Goal: Download file/media

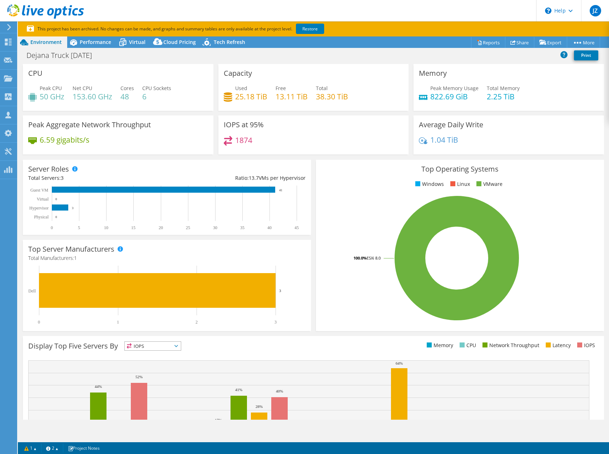
select select "USD"
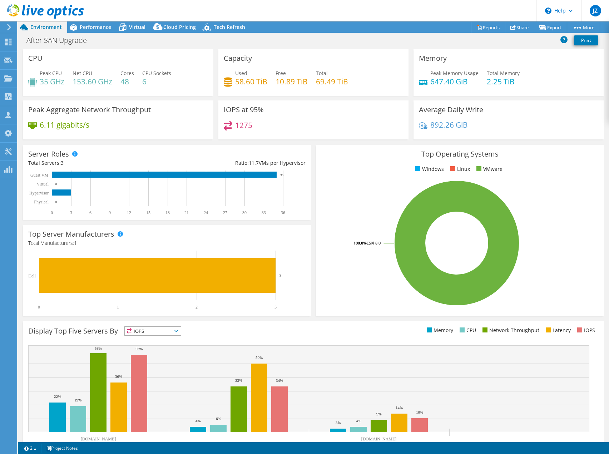
select select "USD"
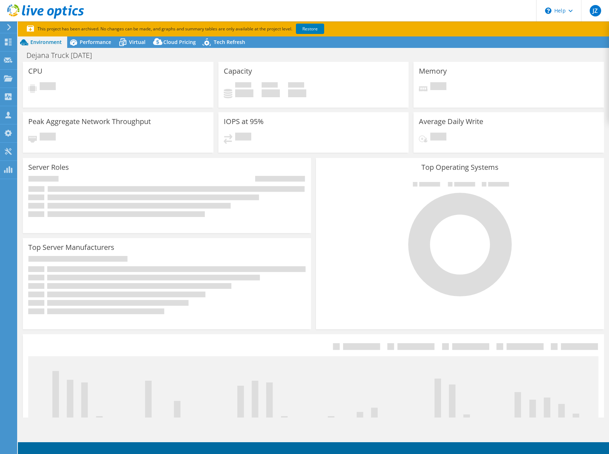
select select "USD"
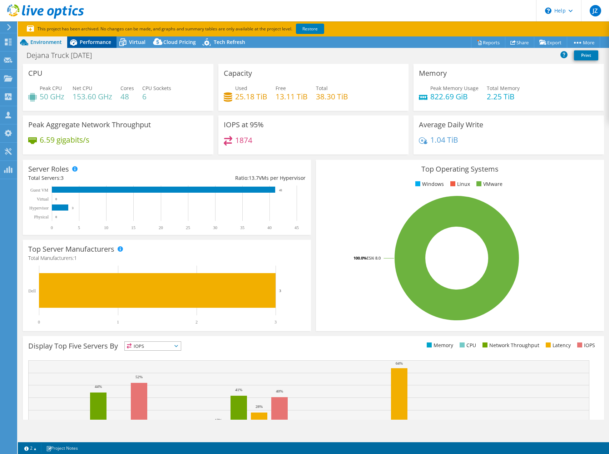
click at [90, 44] on span "Performance" at bounding box center [95, 42] width 31 height 7
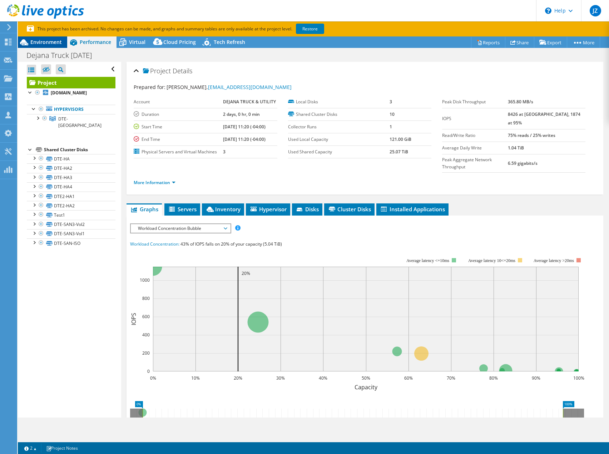
click at [55, 45] on span "Environment" at bounding box center [45, 42] width 31 height 7
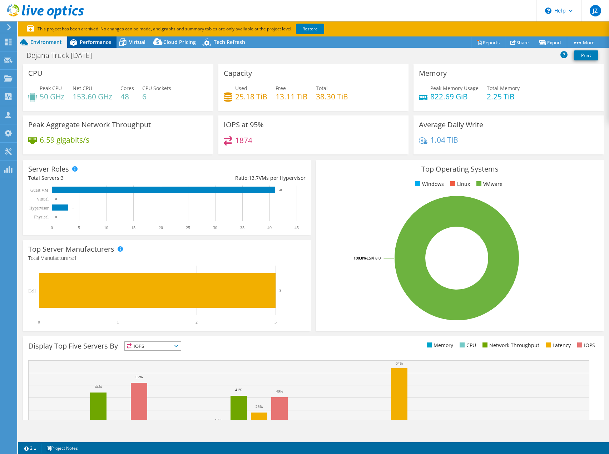
click at [87, 41] on span "Performance" at bounding box center [95, 42] width 31 height 7
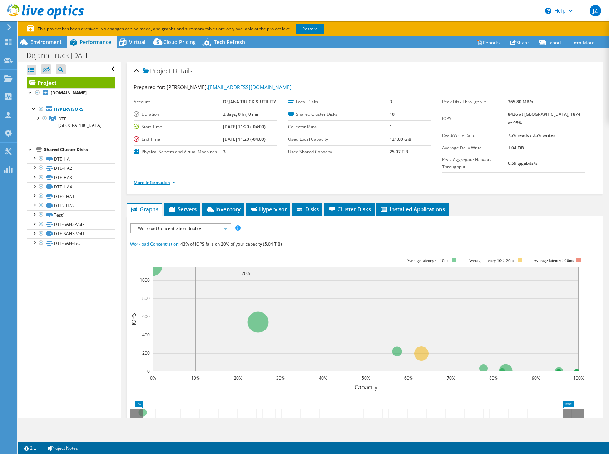
click at [166, 179] on link "More Information" at bounding box center [155, 182] width 42 height 6
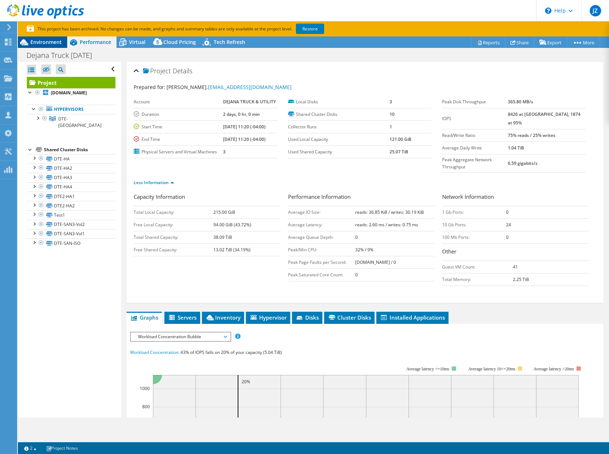
click at [40, 41] on span "Environment" at bounding box center [45, 42] width 31 height 7
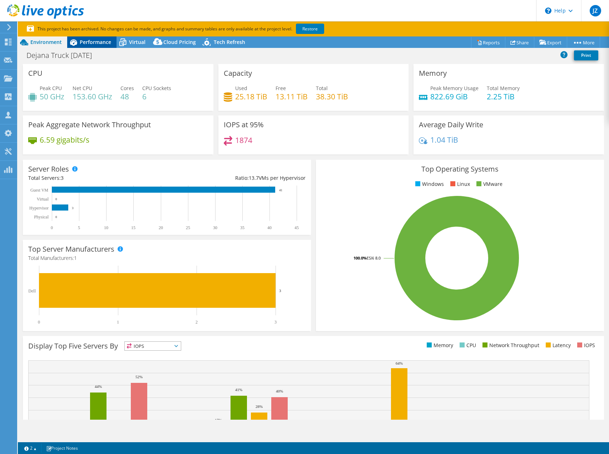
click at [83, 40] on span "Performance" at bounding box center [95, 42] width 31 height 7
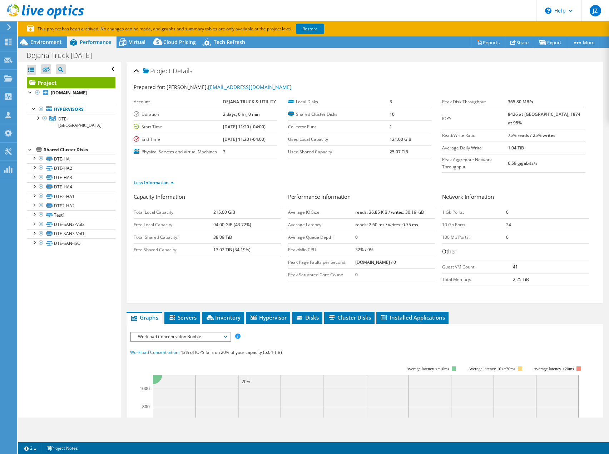
click at [180, 332] on span "Workload Concentration Bubble" at bounding box center [180, 336] width 92 height 9
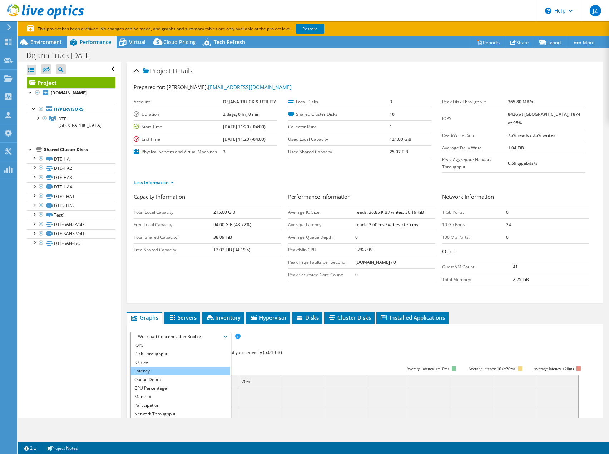
click at [174, 367] on li "Latency" at bounding box center [180, 371] width 99 height 9
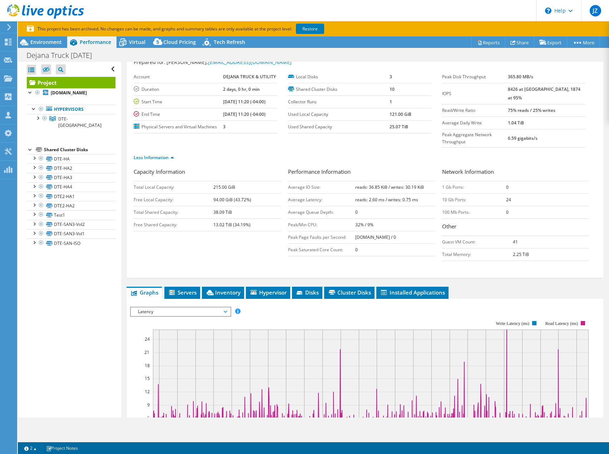
scroll to position [36, 0]
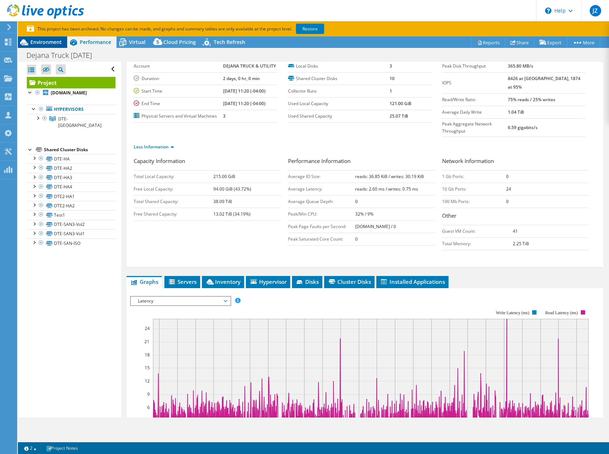
click at [35, 40] on span "Environment" at bounding box center [45, 42] width 31 height 7
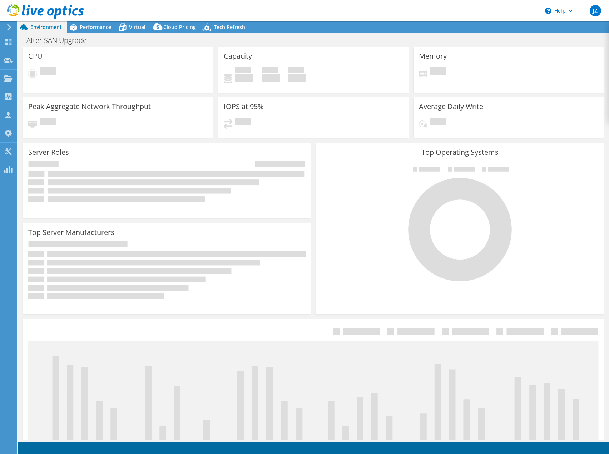
select select "USD"
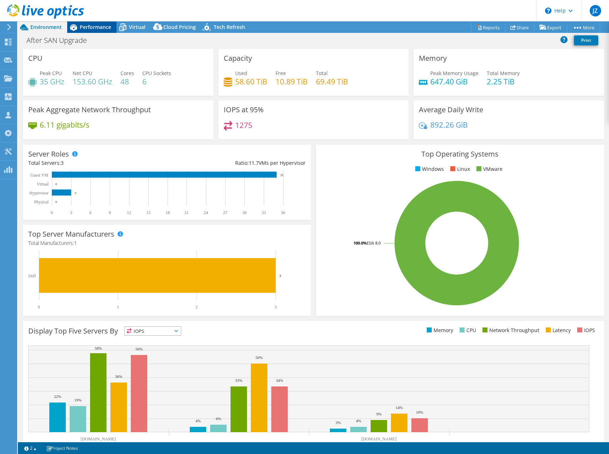
click at [95, 24] on span "Performance" at bounding box center [95, 27] width 31 height 7
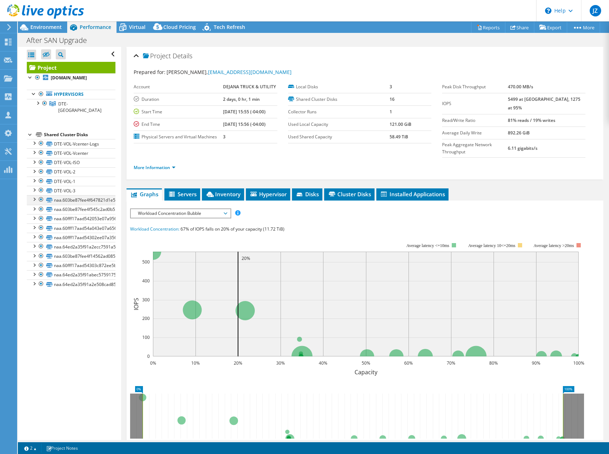
click at [41, 201] on div at bounding box center [41, 199] width 7 height 9
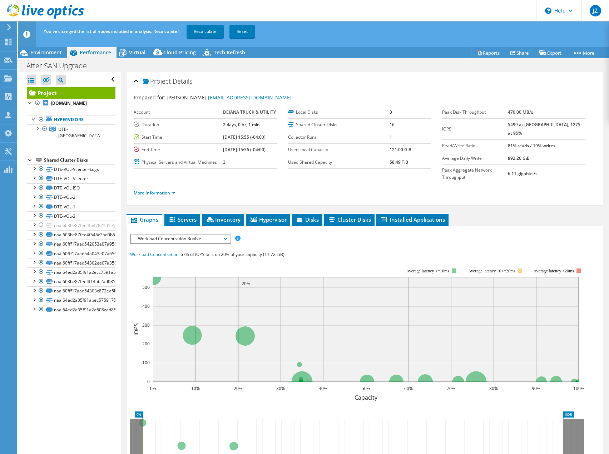
drag, startPoint x: 37, startPoint y: 237, endPoint x: 36, endPoint y: 242, distance: 5.4
click at [37, 237] on div at bounding box center [33, 233] width 7 height 7
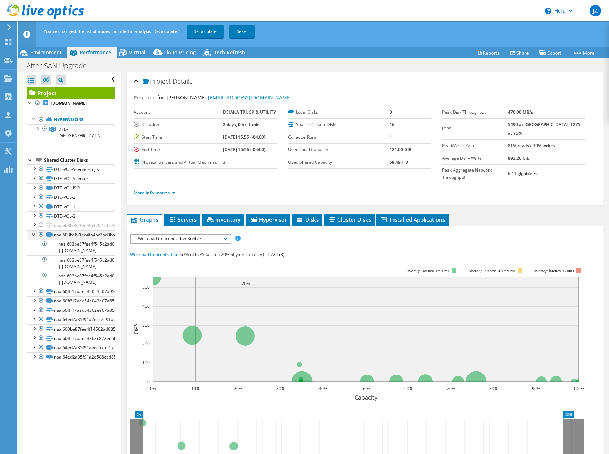
click at [38, 233] on div at bounding box center [41, 234] width 7 height 9
click at [32, 235] on div at bounding box center [33, 233] width 7 height 7
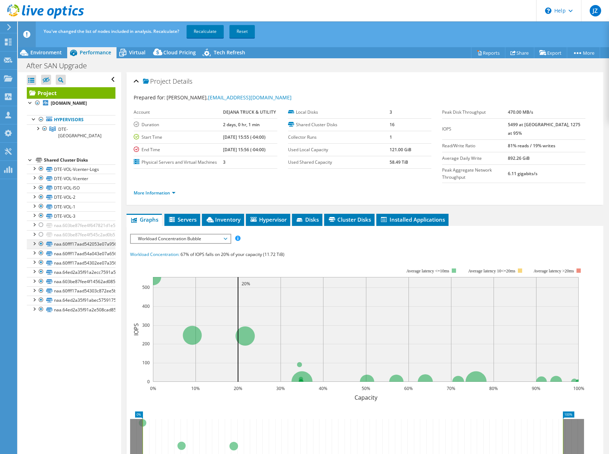
click at [37, 243] on div at bounding box center [33, 243] width 7 height 7
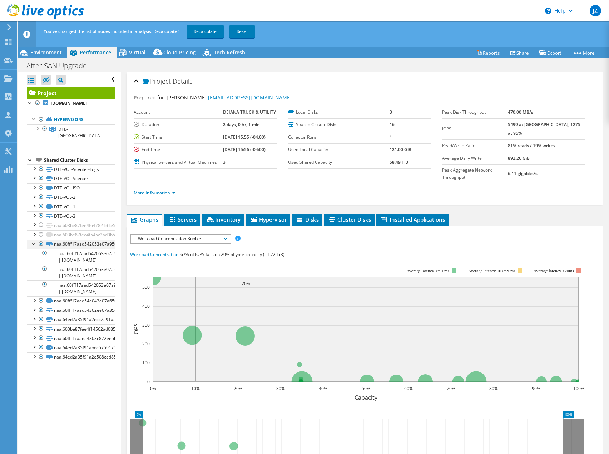
click at [35, 245] on div at bounding box center [33, 243] width 7 height 7
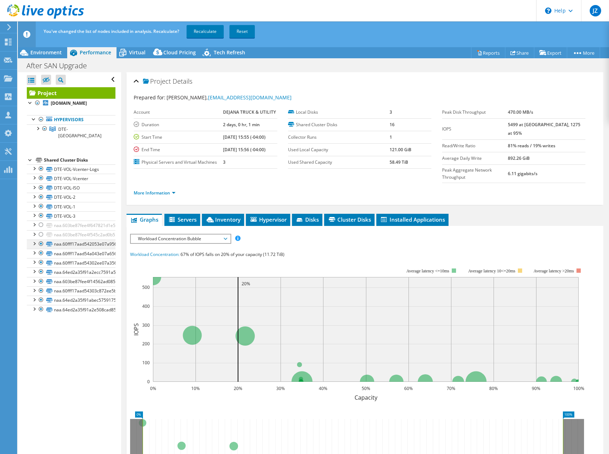
click at [40, 243] on div at bounding box center [41, 244] width 7 height 9
click at [40, 253] on div at bounding box center [41, 253] width 7 height 9
click at [42, 263] on div at bounding box center [41, 262] width 7 height 9
click at [40, 275] on div at bounding box center [41, 271] width 7 height 9
click at [40, 283] on div at bounding box center [41, 281] width 7 height 9
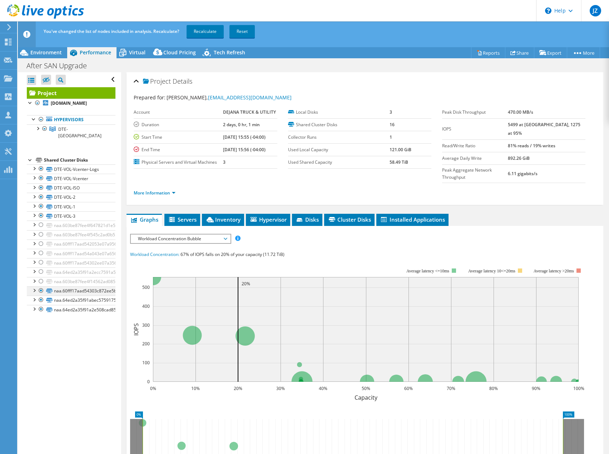
click at [41, 288] on div at bounding box center [41, 290] width 7 height 9
drag, startPoint x: 41, startPoint y: 300, endPoint x: 41, endPoint y: 306, distance: 5.4
click at [41, 301] on div at bounding box center [41, 300] width 7 height 9
click at [40, 312] on div at bounding box center [41, 309] width 7 height 9
click at [195, 33] on link "Recalculate" at bounding box center [205, 31] width 37 height 13
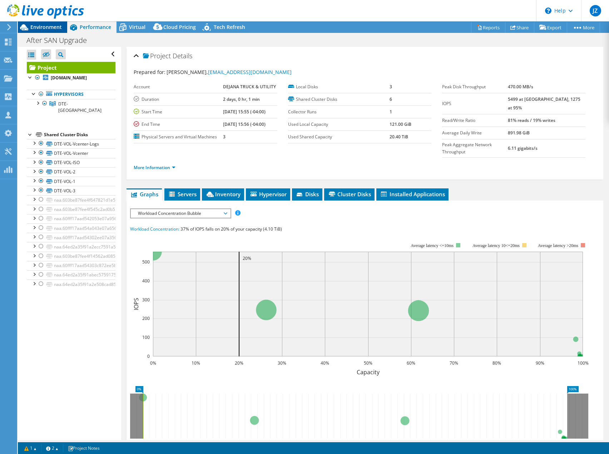
click at [51, 26] on span "Environment" at bounding box center [45, 27] width 31 height 7
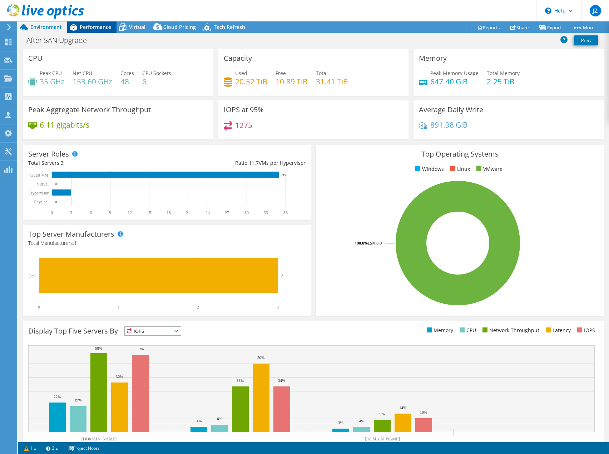
click at [77, 27] on icon at bounding box center [73, 27] width 13 height 13
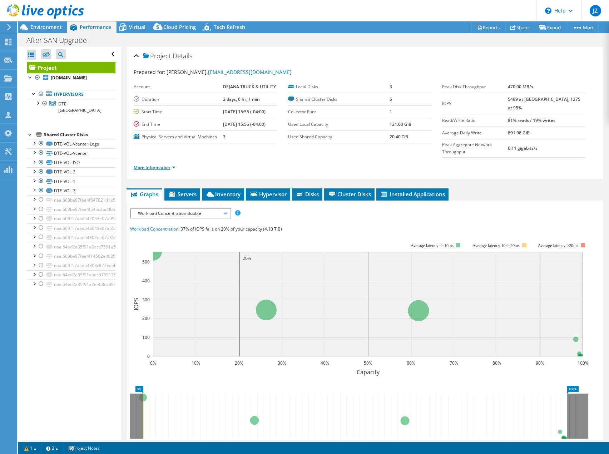
click at [162, 164] on link "More Information" at bounding box center [155, 167] width 42 height 6
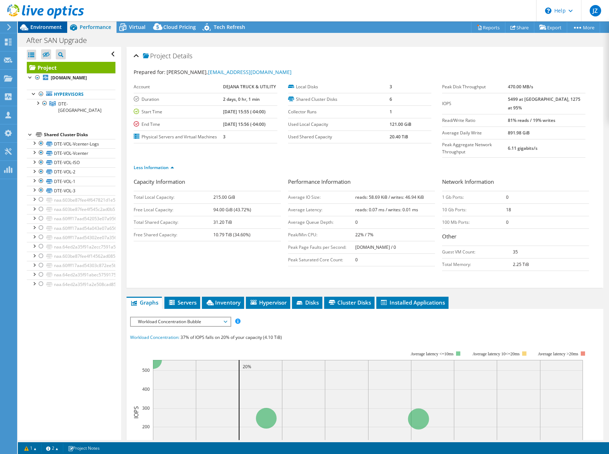
click at [54, 26] on span "Environment" at bounding box center [45, 27] width 31 height 7
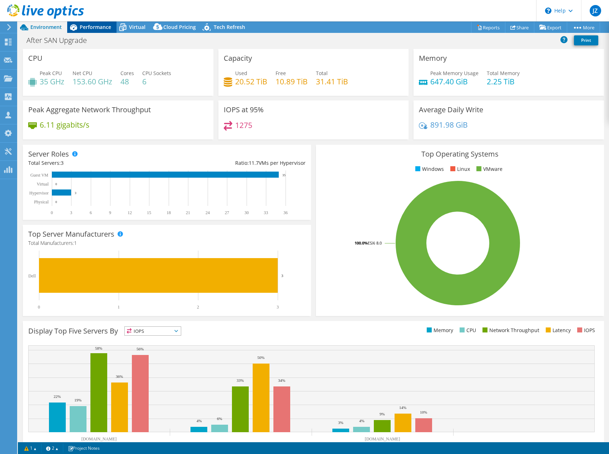
click at [89, 30] on span "Performance" at bounding box center [95, 27] width 31 height 7
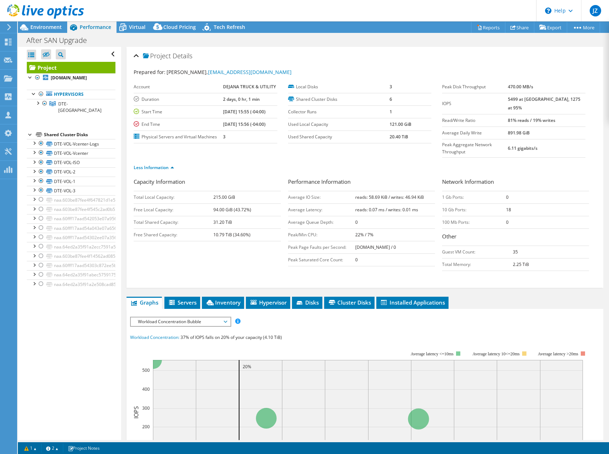
click at [188, 317] on span "Workload Concentration Bubble" at bounding box center [180, 321] width 92 height 9
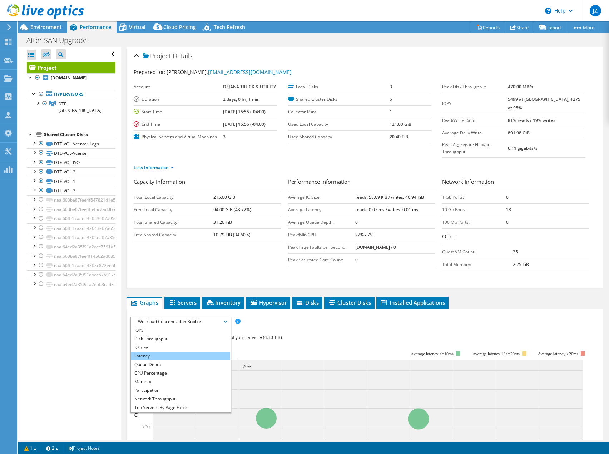
click at [174, 352] on li "Latency" at bounding box center [180, 356] width 99 height 9
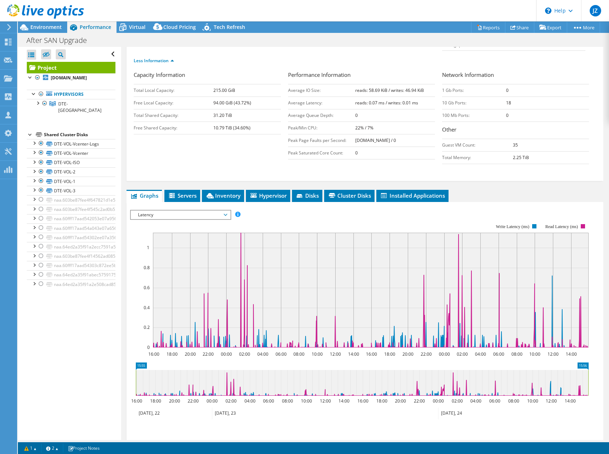
scroll to position [107, 0]
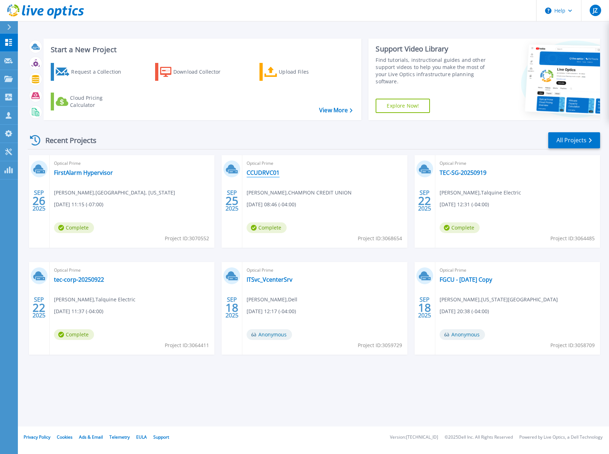
click at [276, 171] on link "CCUDRVC01" at bounding box center [263, 172] width 33 height 7
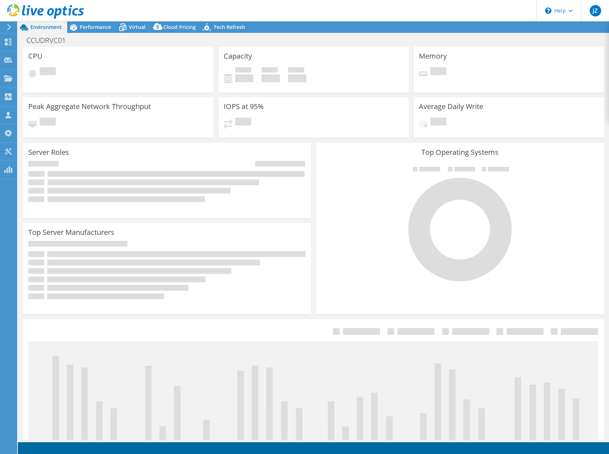
select select "USD"
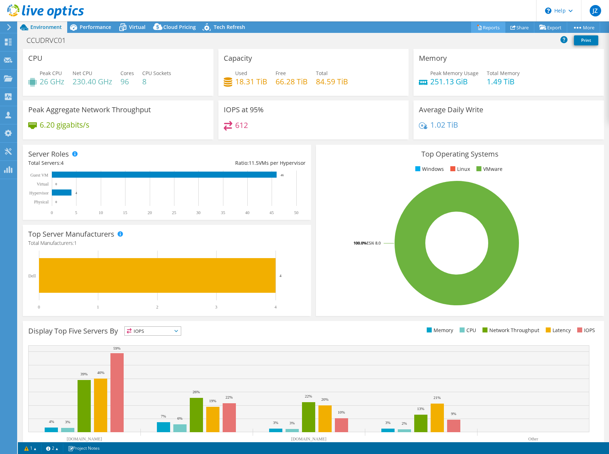
click at [478, 27] on link "Reports" at bounding box center [488, 27] width 34 height 11
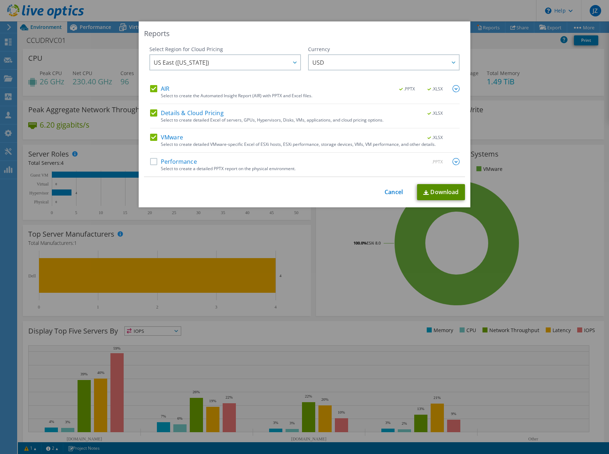
click at [445, 192] on link "Download" at bounding box center [441, 192] width 48 height 16
drag, startPoint x: 392, startPoint y: 191, endPoint x: 122, endPoint y: 74, distance: 294.3
click at [392, 191] on link "Cancel" at bounding box center [394, 192] width 18 height 7
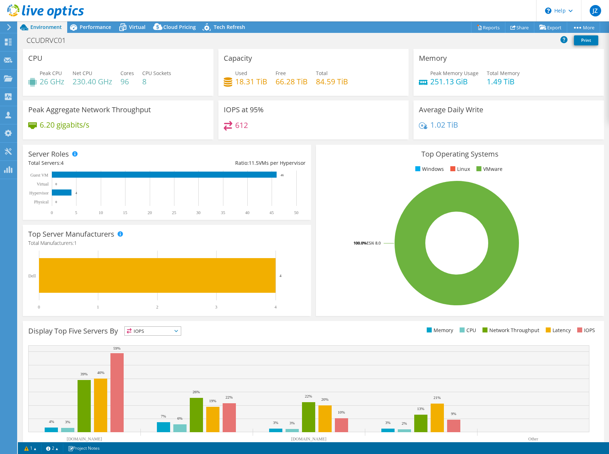
click at [92, 31] on div "Performance" at bounding box center [91, 26] width 49 height 11
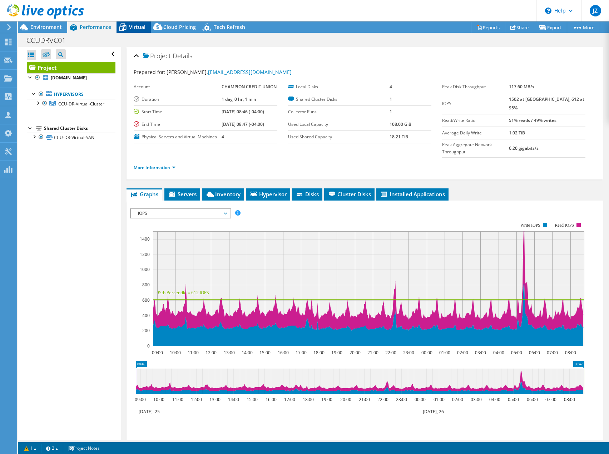
click at [137, 25] on span "Virtual" at bounding box center [137, 27] width 16 height 7
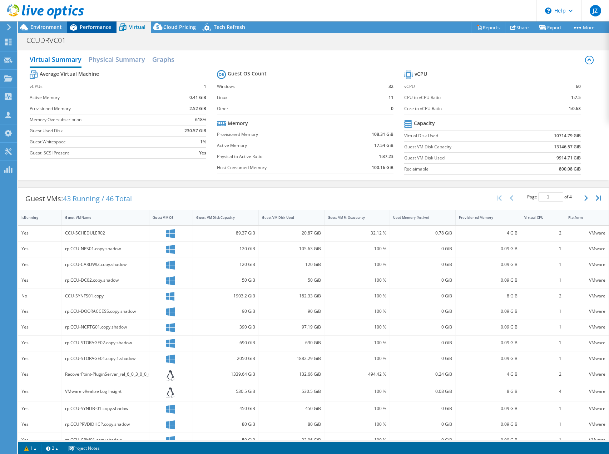
click at [99, 28] on span "Performance" at bounding box center [95, 27] width 31 height 7
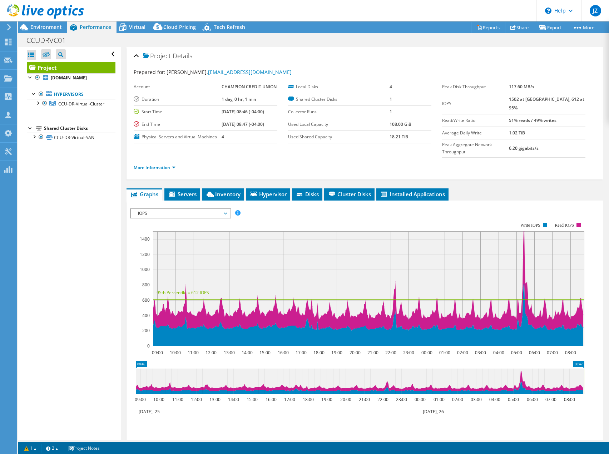
drag, startPoint x: 75, startPoint y: 233, endPoint x: 78, endPoint y: 227, distance: 6.3
click at [75, 233] on div "Open All Close All Hide Excluded Nodes Project Tree Filter" at bounding box center [69, 243] width 103 height 393
click at [34, 25] on span "Environment" at bounding box center [45, 27] width 31 height 7
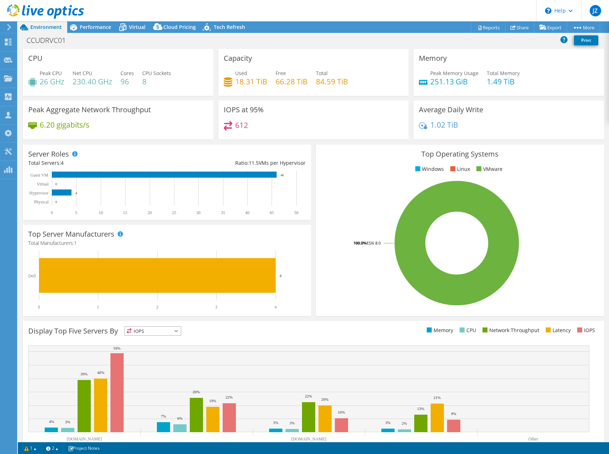
click at [37, 31] on div "Environment" at bounding box center [42, 26] width 49 height 11
click at [100, 25] on span "Performance" at bounding box center [95, 27] width 31 height 7
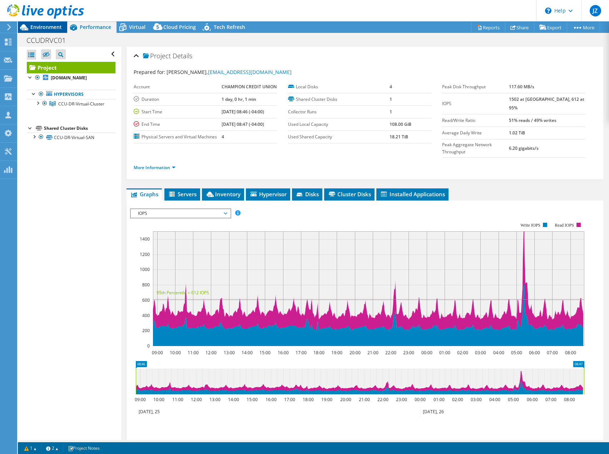
click at [58, 29] on span "Environment" at bounding box center [45, 27] width 31 height 7
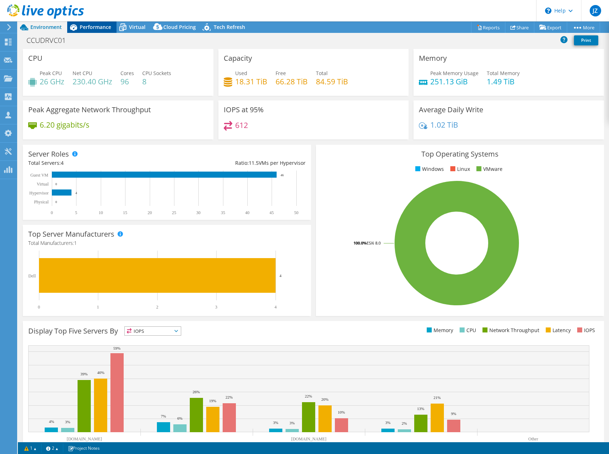
click at [100, 26] on span "Performance" at bounding box center [95, 27] width 31 height 7
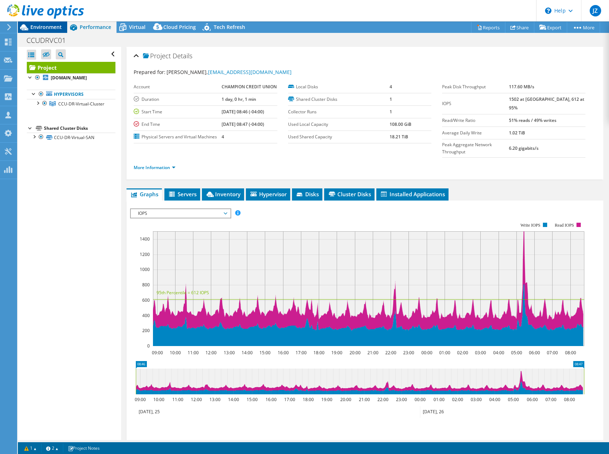
click at [47, 27] on span "Environment" at bounding box center [45, 27] width 31 height 7
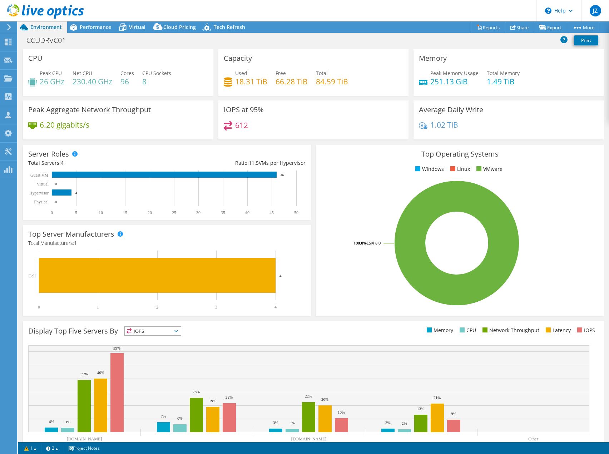
click at [79, 21] on div at bounding box center [42, 12] width 84 height 24
click at [83, 29] on span "Performance" at bounding box center [95, 27] width 31 height 7
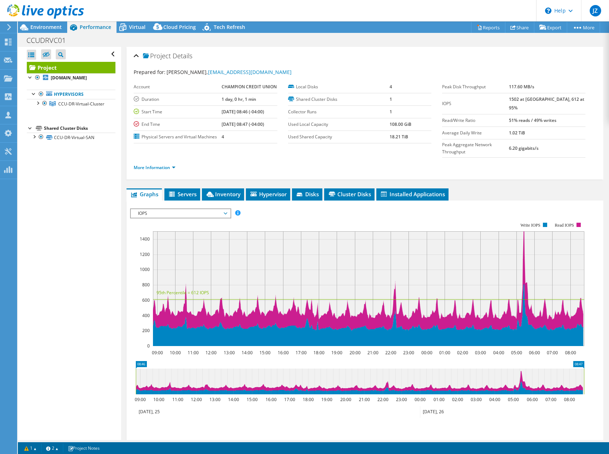
click at [74, 263] on div "Open All Close All Hide Excluded Nodes Project Tree Filter" at bounding box center [69, 243] width 103 height 393
click at [168, 158] on div "More Information" at bounding box center [365, 168] width 463 height 20
click at [168, 164] on link "More Information" at bounding box center [155, 167] width 42 height 6
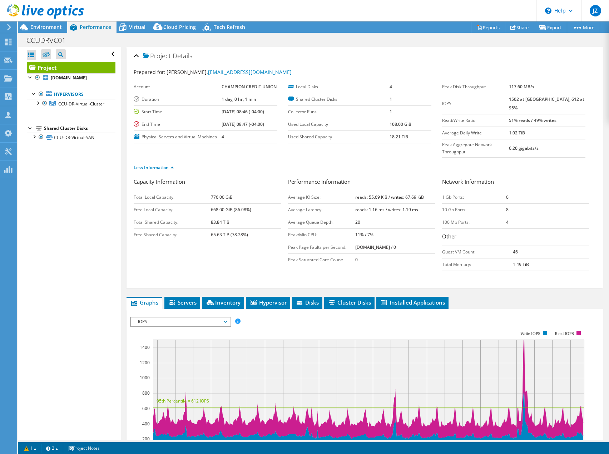
click at [81, 216] on div "Open All Close All Hide Excluded Nodes Project Tree Filter" at bounding box center [69, 243] width 103 height 393
